Goal: Task Accomplishment & Management: Complete application form

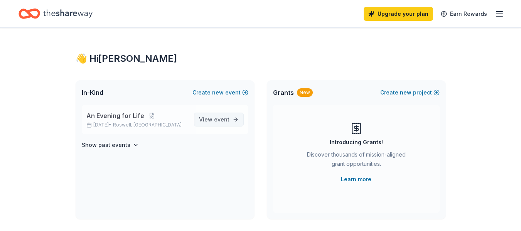
click at [217, 118] on span "event" at bounding box center [221, 119] width 15 height 7
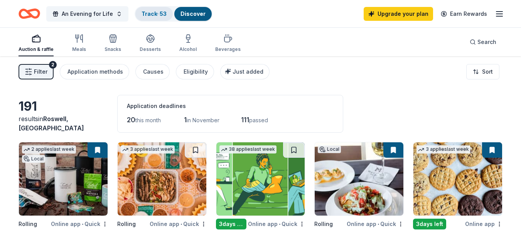
click at [153, 15] on link "Track · 53" at bounding box center [154, 13] width 25 height 7
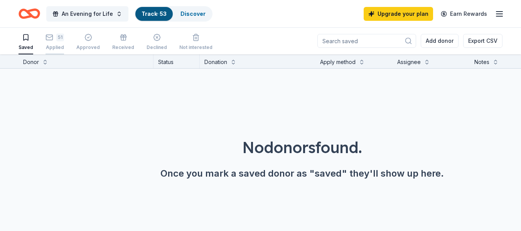
click at [52, 45] on div "Applied" at bounding box center [55, 47] width 19 height 6
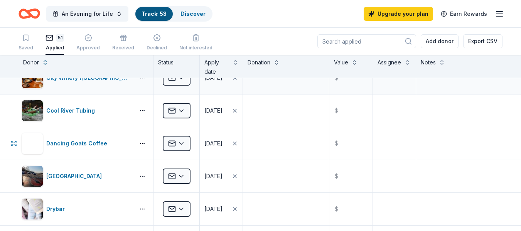
scroll to position [347, 0]
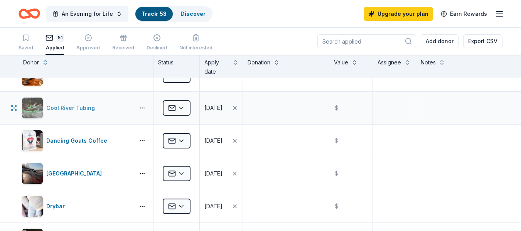
click at [81, 111] on div "Cool River Tubing" at bounding box center [72, 107] width 52 height 9
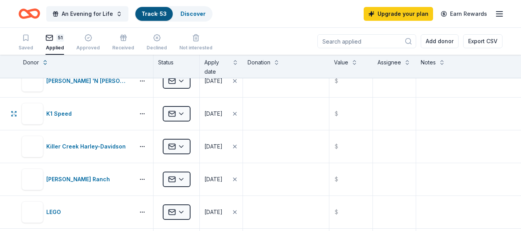
scroll to position [926, 0]
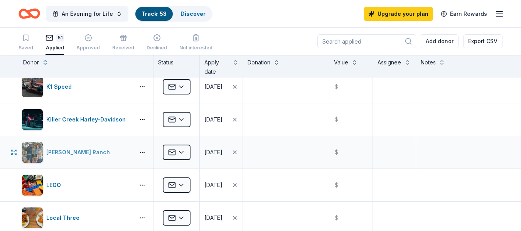
click at [54, 149] on div "Kimes Ranch" at bounding box center [79, 152] width 67 height 9
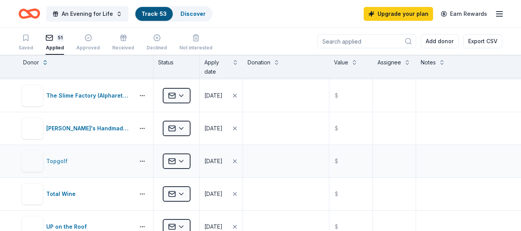
scroll to position [1466, 0]
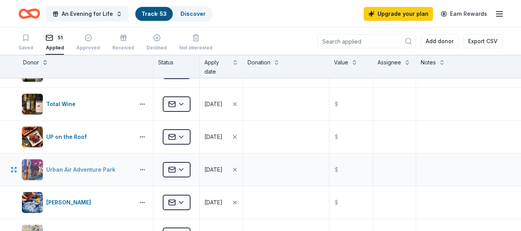
click at [94, 171] on div "Urban Air Adventure Park" at bounding box center [82, 169] width 72 height 9
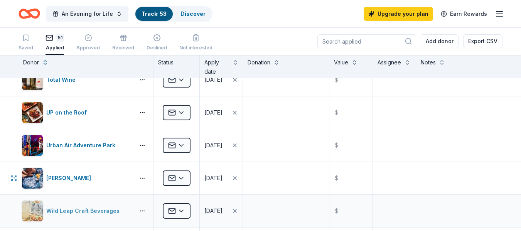
scroll to position [1582, 0]
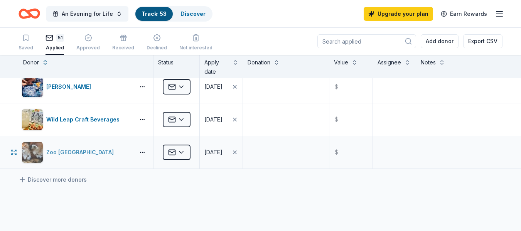
click at [61, 155] on div "Zoo [GEOGRAPHIC_DATA]" at bounding box center [81, 152] width 71 height 9
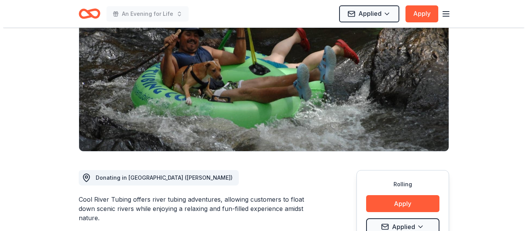
scroll to position [116, 0]
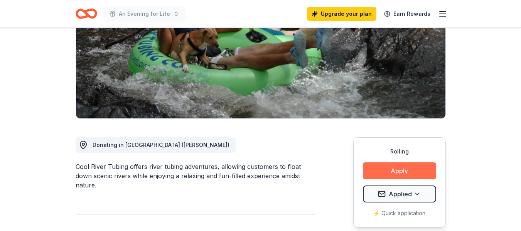
click at [406, 171] on button "Apply" at bounding box center [399, 170] width 73 height 17
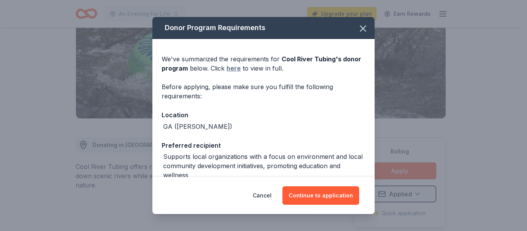
click at [234, 71] on link "here" at bounding box center [233, 68] width 14 height 9
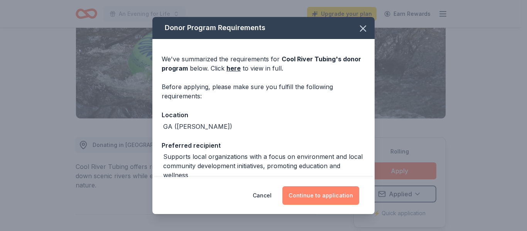
click at [319, 196] on button "Continue to application" at bounding box center [320, 195] width 77 height 19
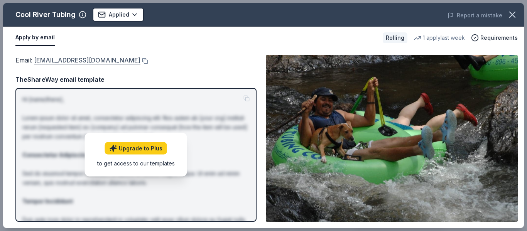
click at [105, 59] on link "info@coolriveradventures.com" at bounding box center [87, 60] width 106 height 10
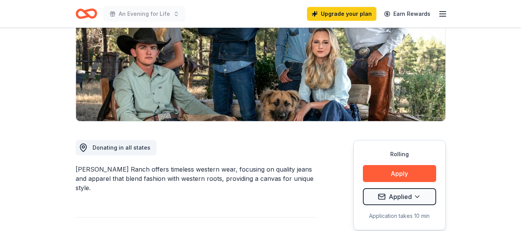
scroll to position [116, 0]
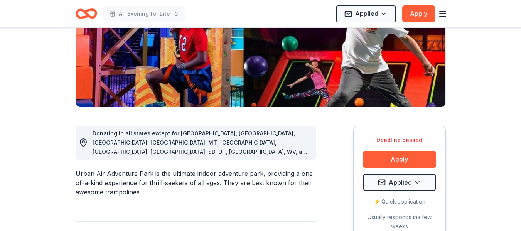
scroll to position [154, 0]
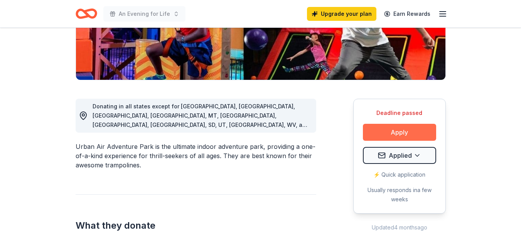
click at [423, 135] on button "Apply" at bounding box center [399, 132] width 73 height 17
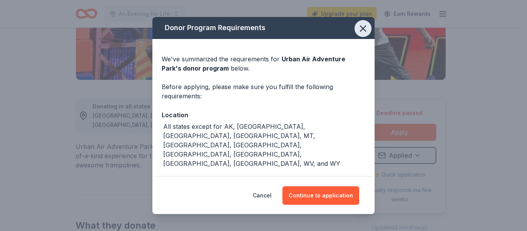
click at [359, 26] on icon "button" at bounding box center [363, 28] width 11 height 11
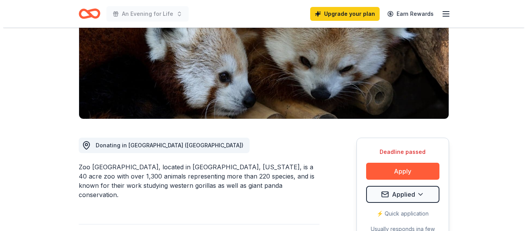
scroll to position [116, 0]
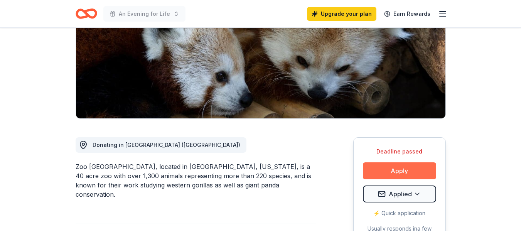
click at [414, 171] on button "Apply" at bounding box center [399, 170] width 73 height 17
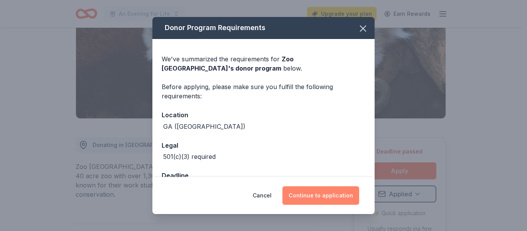
click at [329, 197] on button "Continue to application" at bounding box center [320, 195] width 77 height 19
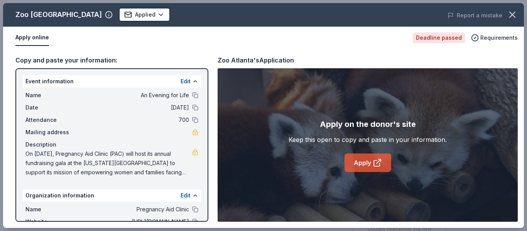
click at [362, 169] on link "Apply" at bounding box center [368, 163] width 47 height 19
